Goal: Communication & Community: Answer question/provide support

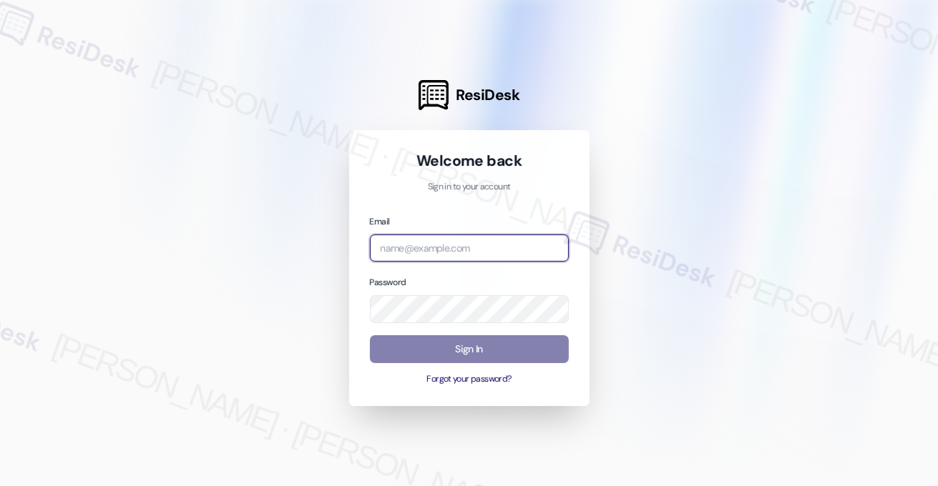
click at [479, 242] on input "email" at bounding box center [469, 249] width 199 height 28
type input "automated-surveys-kcb_lincoln-[PERSON_NAME].[PERSON_NAME]@kcb_[DOMAIN_NAME]"
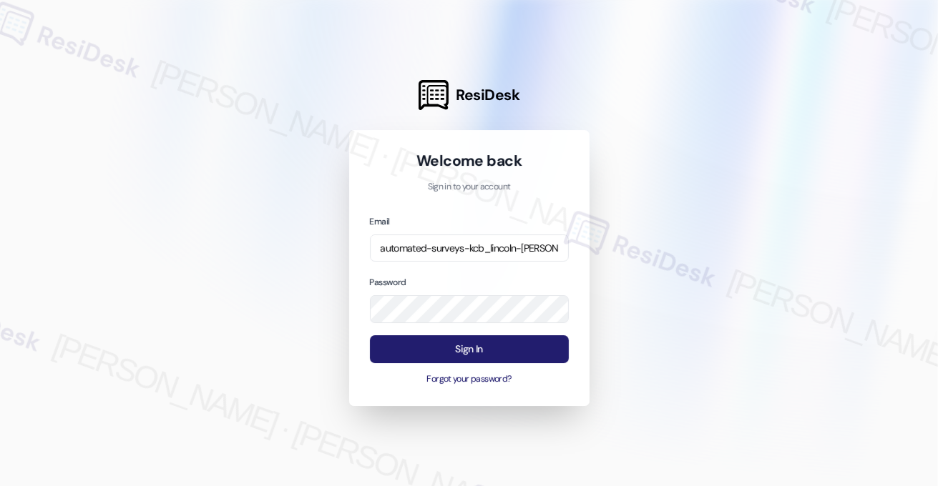
click at [477, 351] on button "Sign In" at bounding box center [469, 349] width 199 height 28
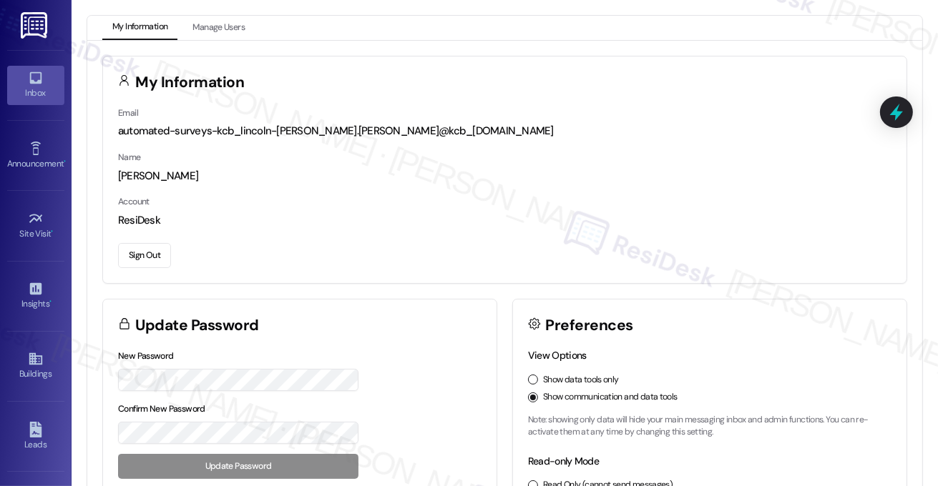
click at [51, 79] on link "Inbox" at bounding box center [35, 85] width 57 height 39
